Goal: Check status

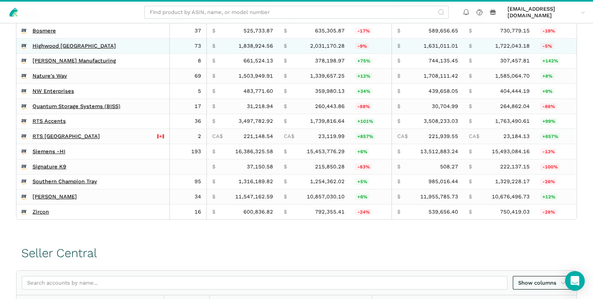
scroll to position [222, 0]
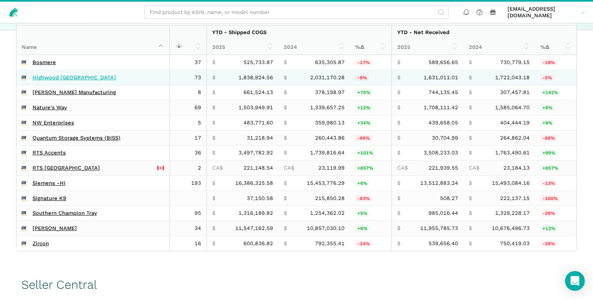
click at [61, 75] on link "Highwood [GEOGRAPHIC_DATA]" at bounding box center [73, 77] width 83 height 7
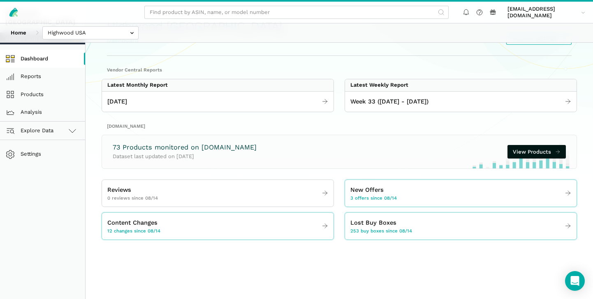
scroll to position [39, 0]
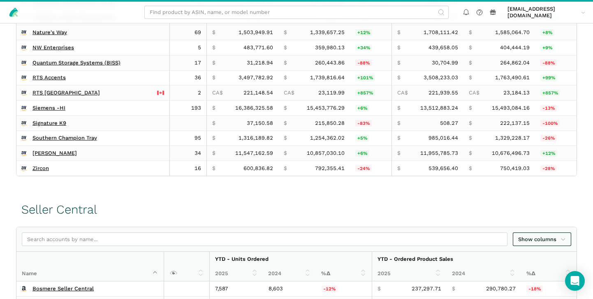
scroll to position [381, 0]
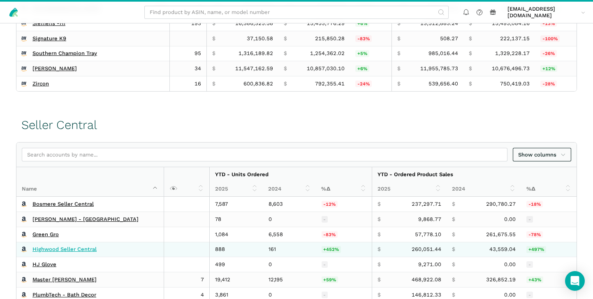
click at [55, 253] on link "Highwood Seller Central" at bounding box center [64, 249] width 64 height 7
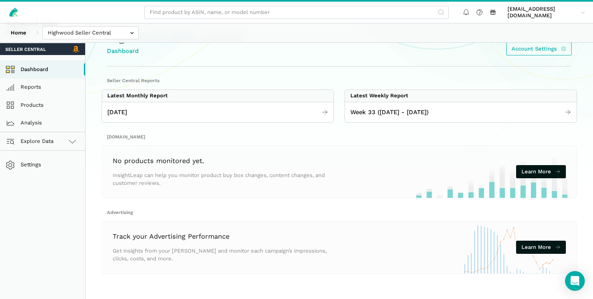
scroll to position [29, 0]
click at [127, 112] on span "July 2025" at bounding box center [117, 112] width 20 height 9
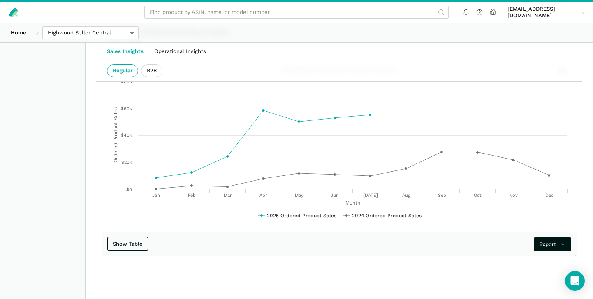
scroll to position [1357, 0]
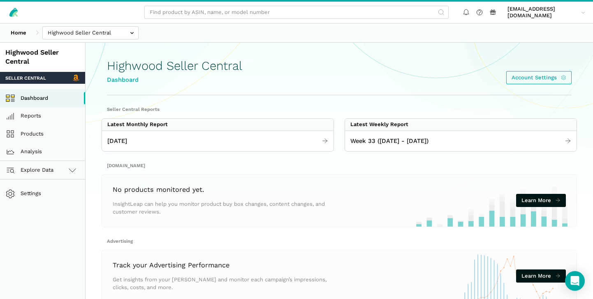
scroll to position [29, 0]
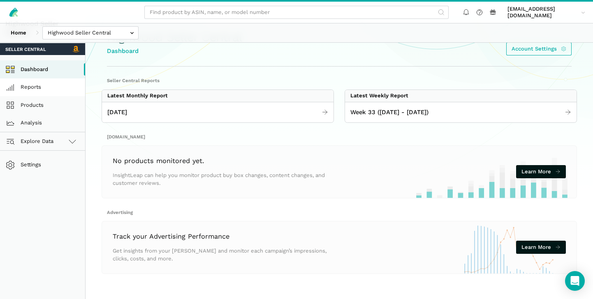
click at [38, 85] on link "Reports" at bounding box center [42, 87] width 85 height 18
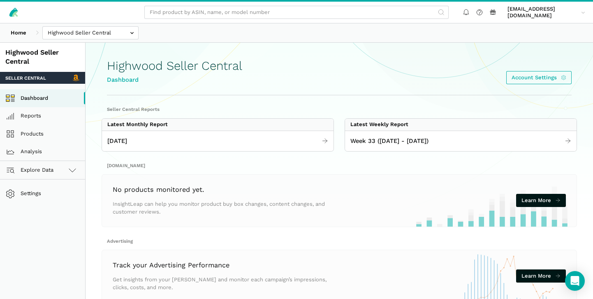
scroll to position [29, 0]
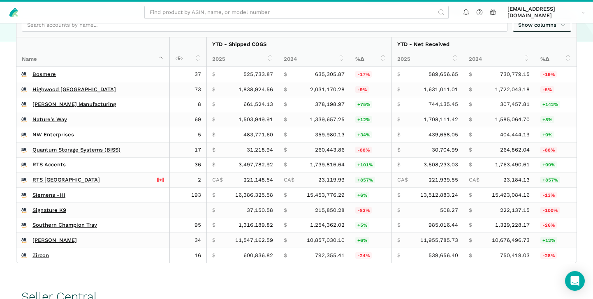
scroll to position [226, 0]
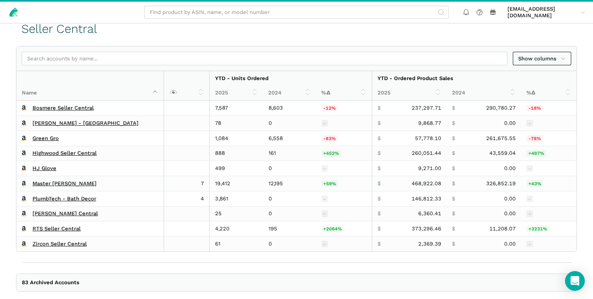
scroll to position [499, 0]
